Goal: Task Accomplishment & Management: Manage account settings

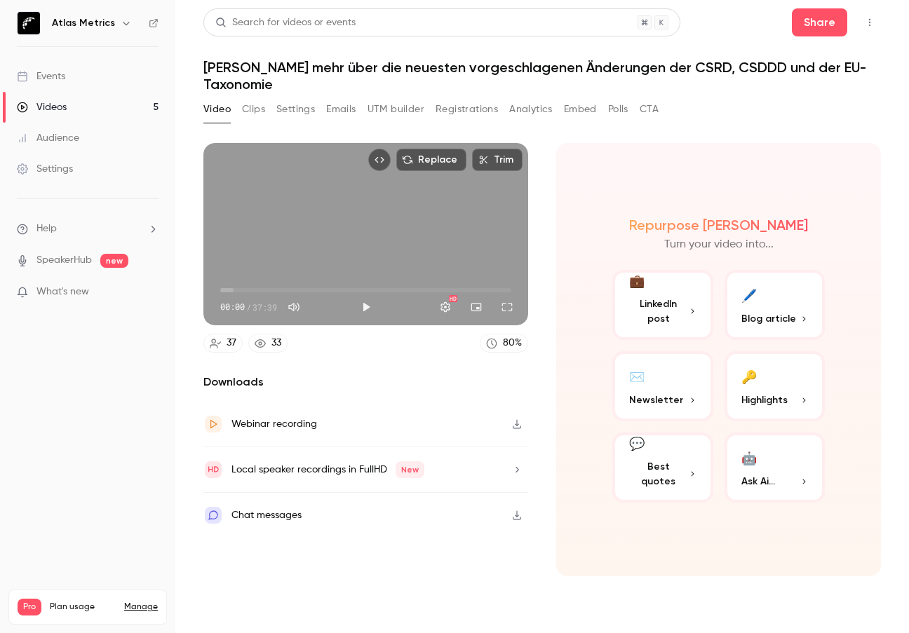
click at [73, 81] on link "Events" at bounding box center [87, 76] width 175 height 31
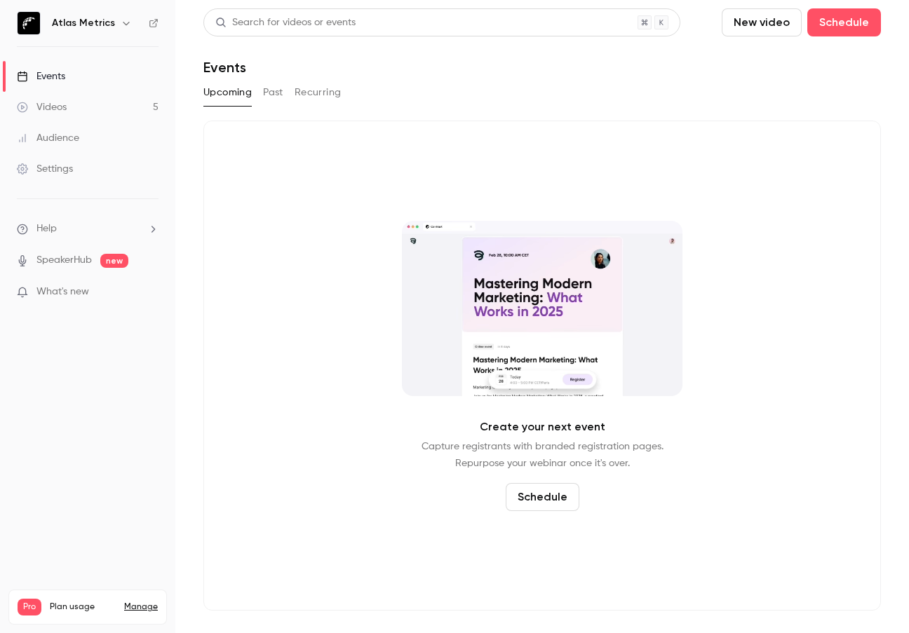
click at [81, 171] on link "Settings" at bounding box center [87, 169] width 175 height 31
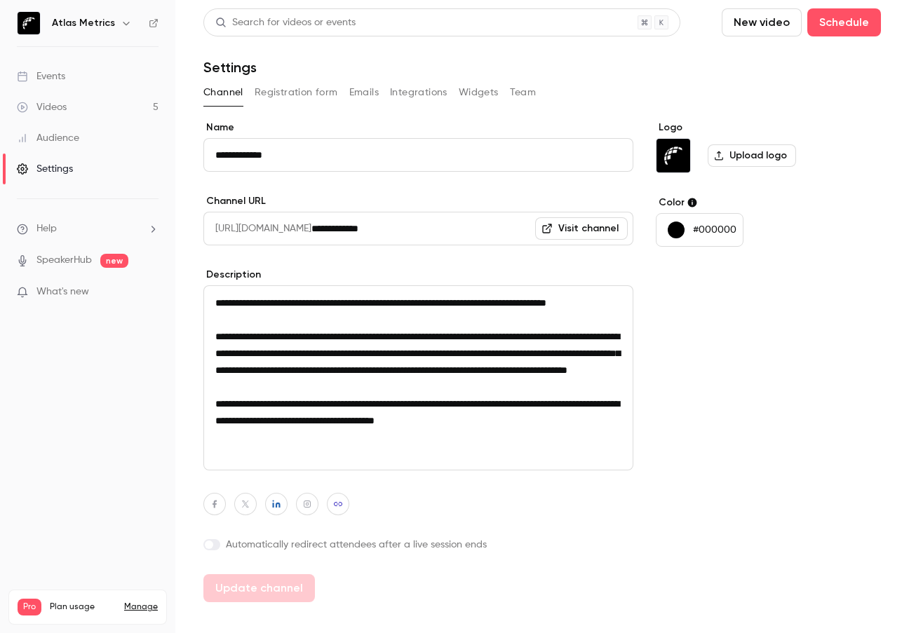
click at [142, 602] on link "Manage" at bounding box center [141, 607] width 34 height 11
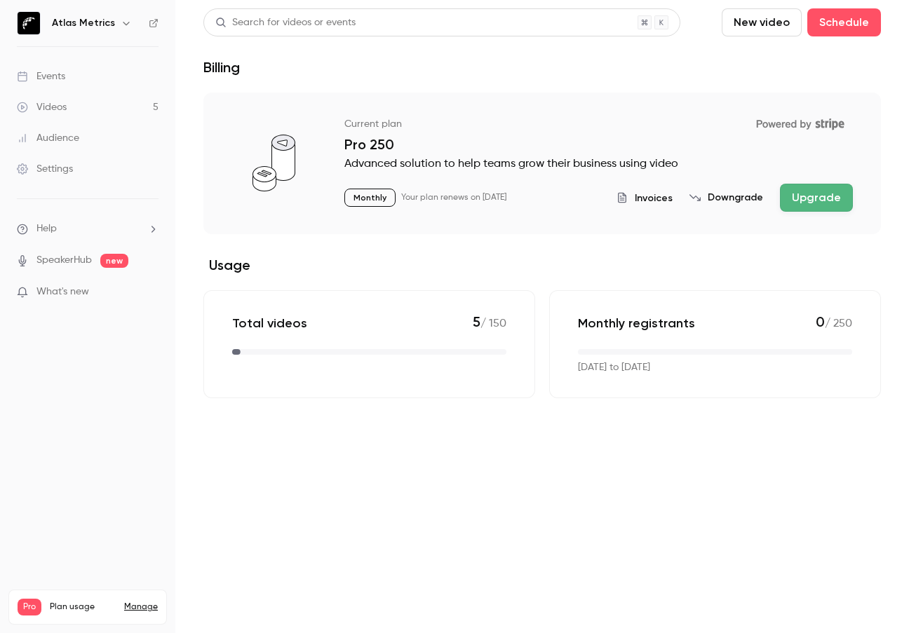
click at [713, 193] on button "Downgrade" at bounding box center [727, 198] width 74 height 14
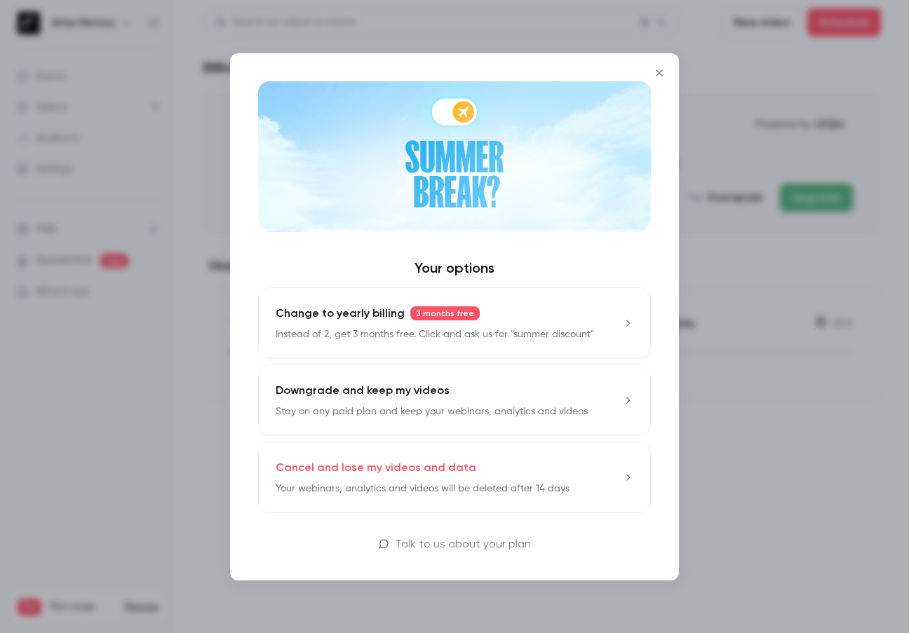
click at [711, 306] on div at bounding box center [454, 316] width 909 height 633
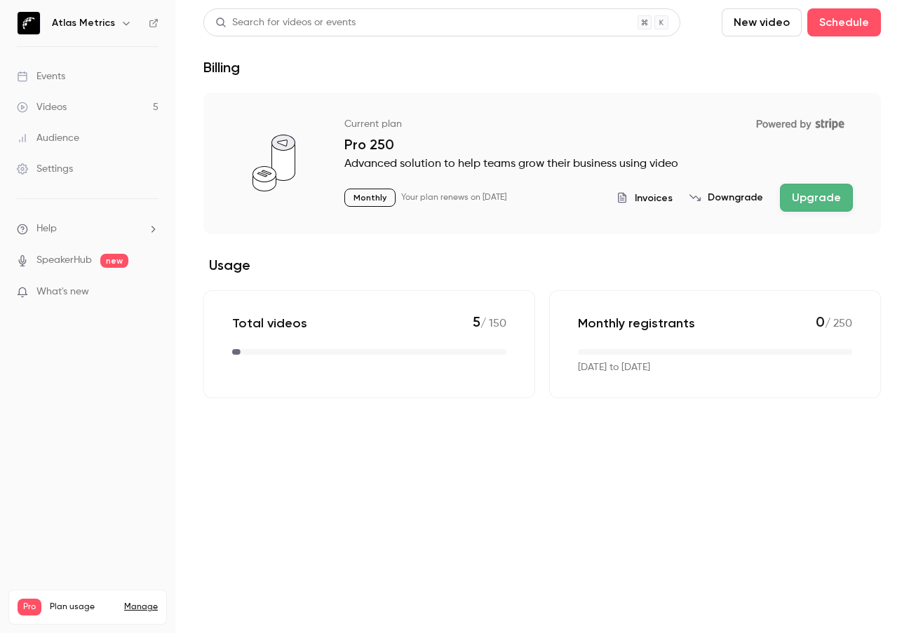
click at [647, 191] on span "Invoices" at bounding box center [654, 198] width 38 height 15
